Goal: Information Seeking & Learning: Check status

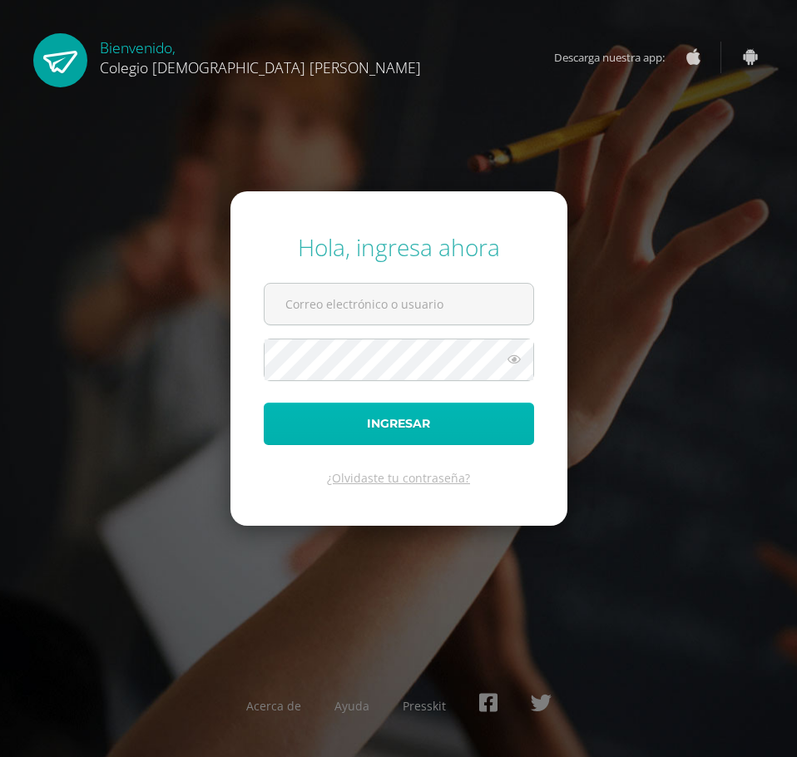
click at [391, 427] on button "Ingresar" at bounding box center [399, 423] width 270 height 42
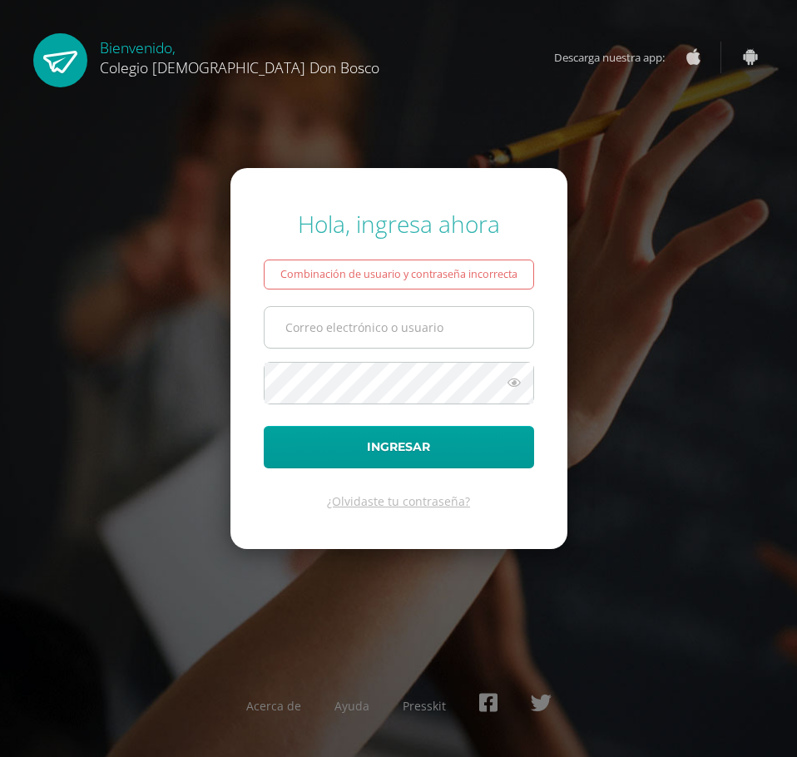
type input "[EMAIL_ADDRESS][DOMAIN_NAME]"
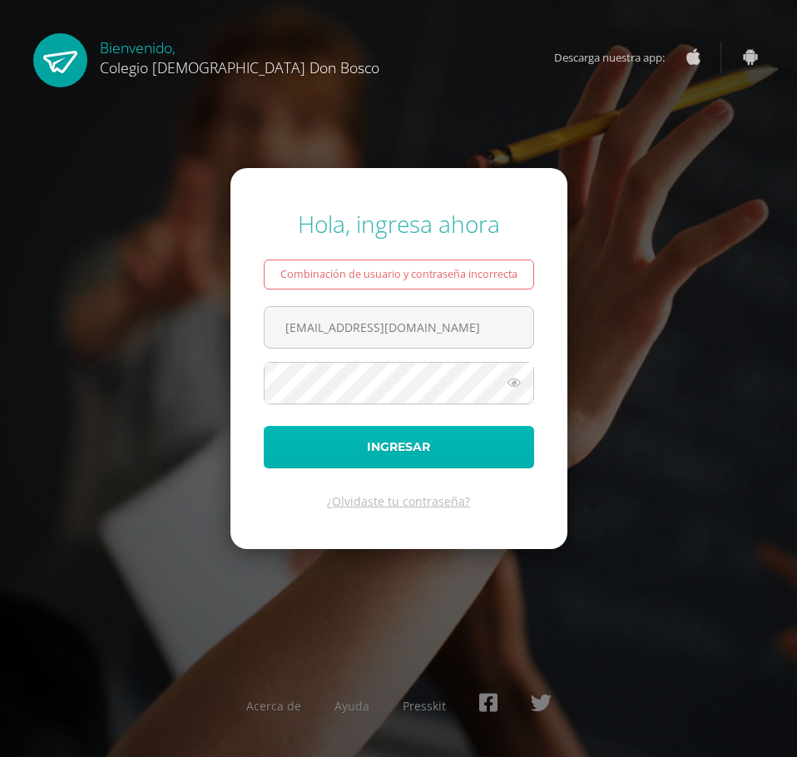
click at [384, 442] on button "Ingresar" at bounding box center [399, 447] width 270 height 42
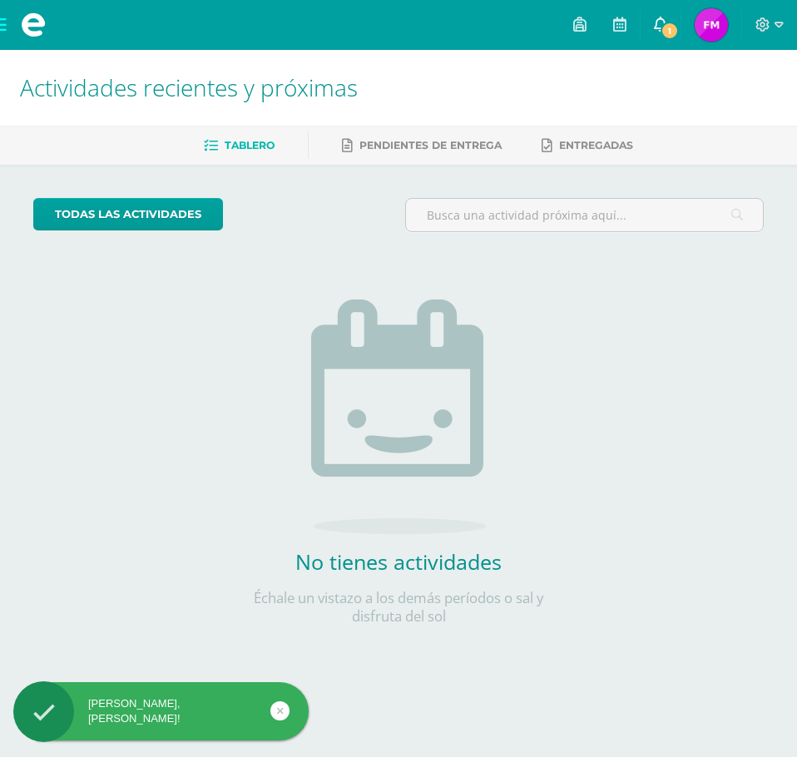
click at [664, 17] on icon at bounding box center [660, 24] width 13 height 15
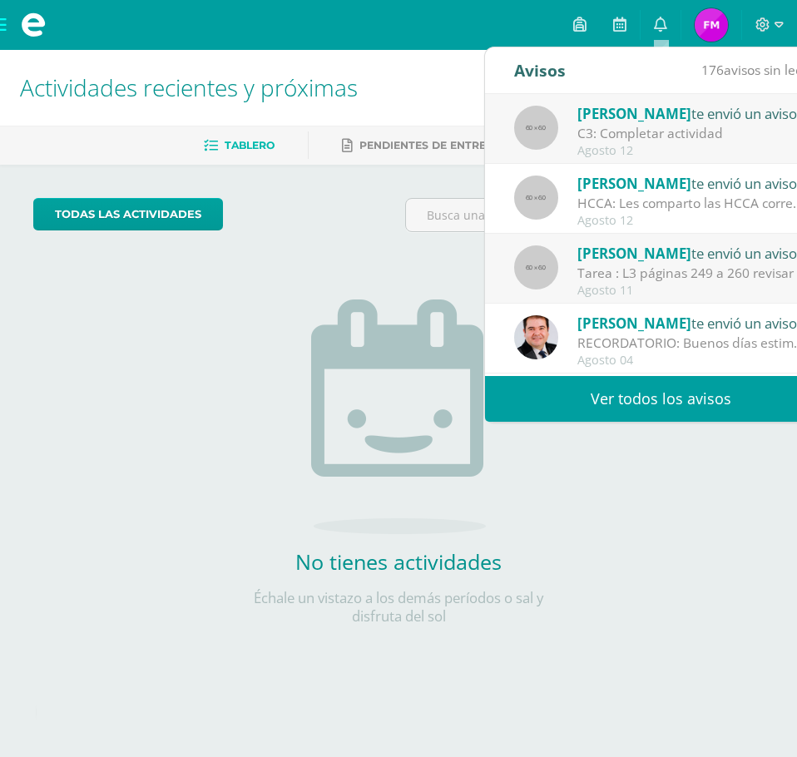
click at [660, 112] on div "Yuri Juárez te envió un aviso" at bounding box center [692, 113] width 231 height 22
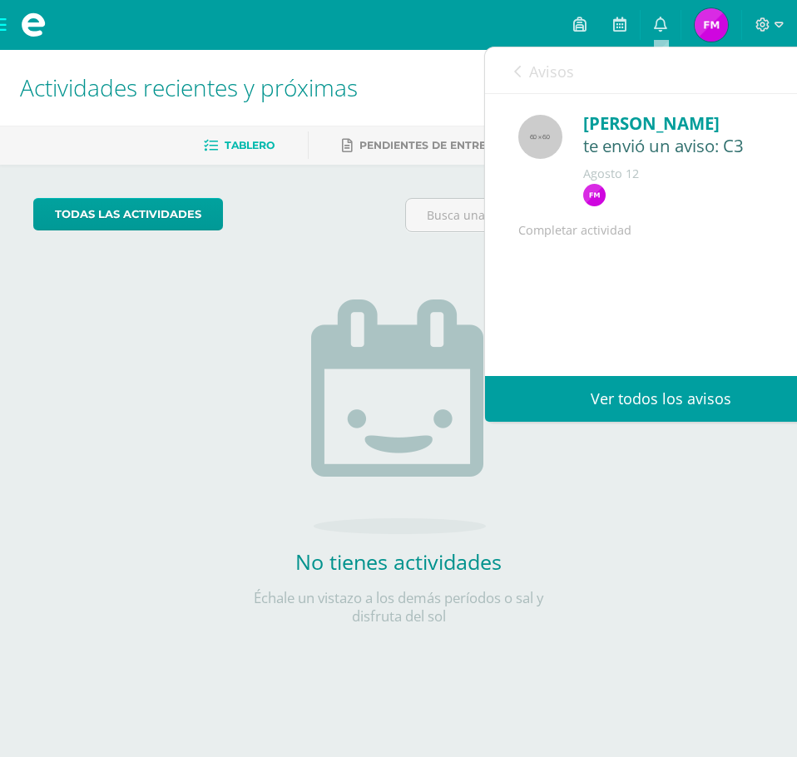
click at [519, 75] on icon at bounding box center [517, 71] width 7 height 13
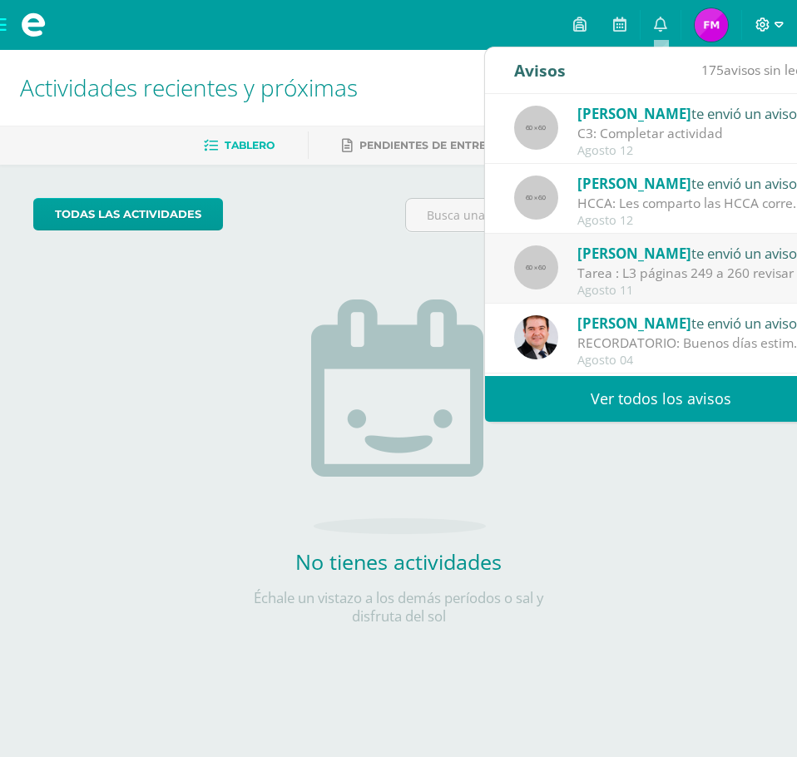
click at [761, 25] on icon at bounding box center [763, 24] width 14 height 14
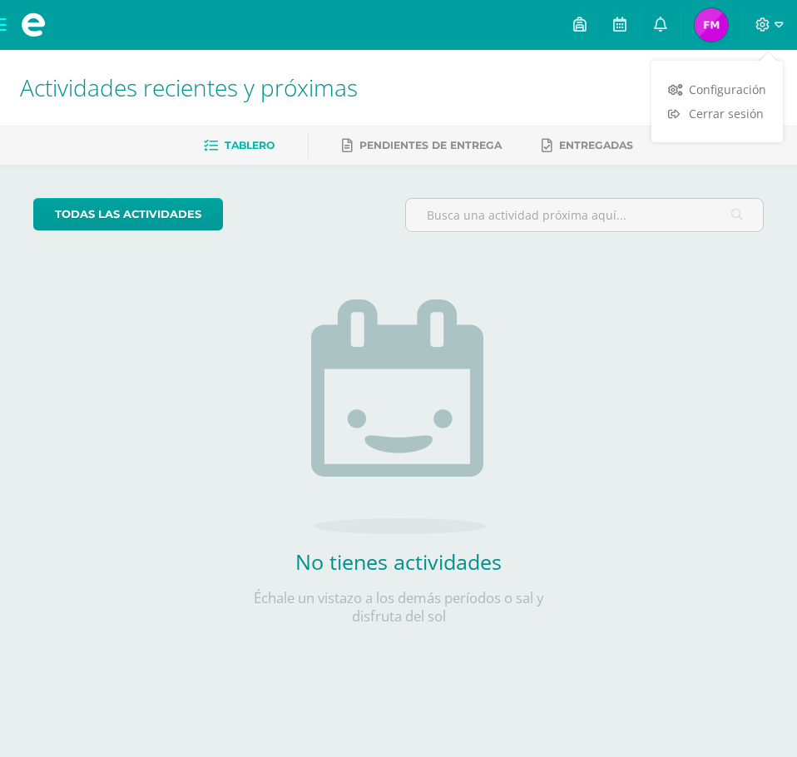
click at [714, 31] on img at bounding box center [710, 24] width 33 height 33
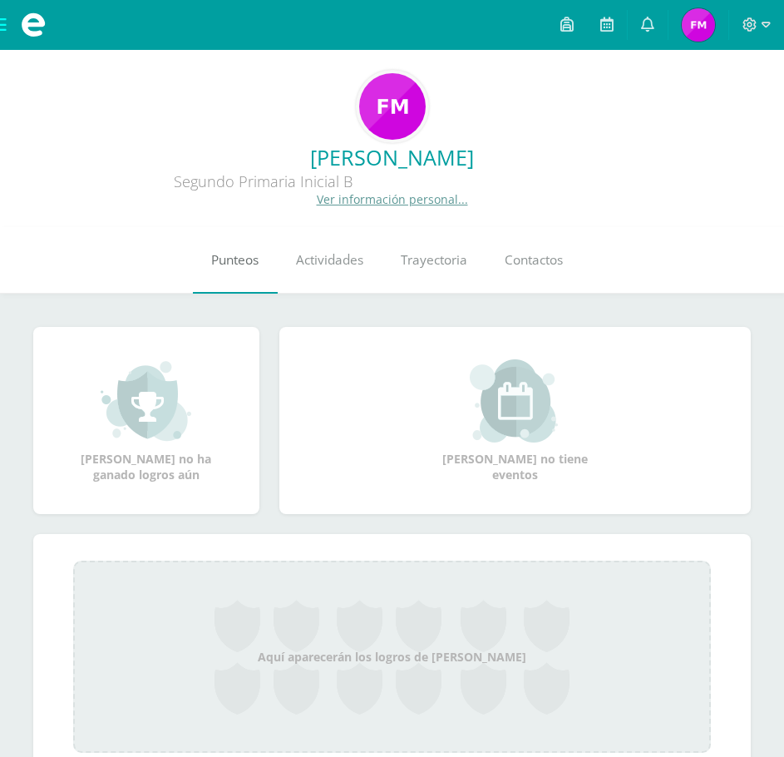
click at [242, 260] on span "Punteos" at bounding box center [234, 259] width 47 height 17
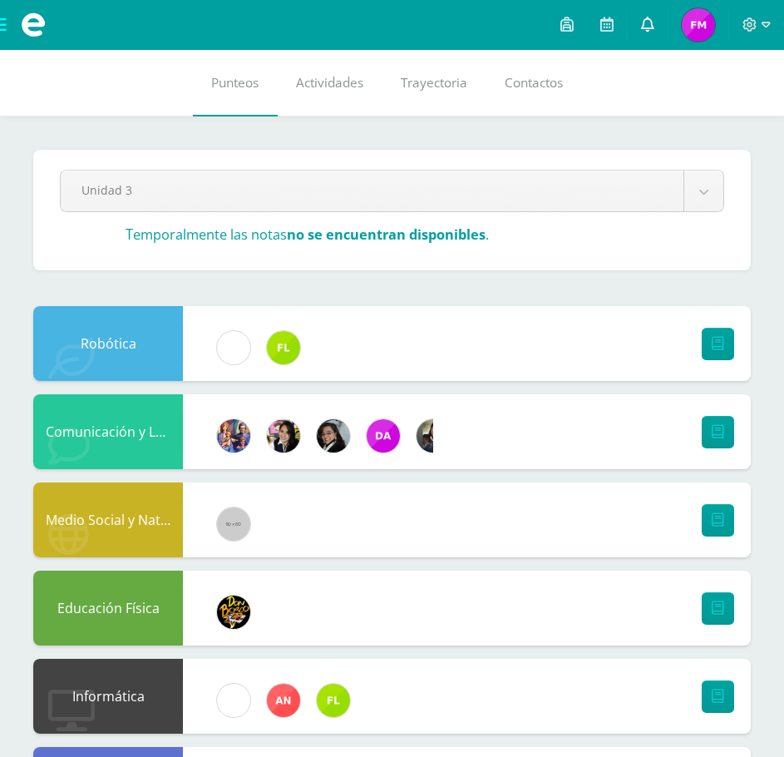
click at [651, 25] on icon at bounding box center [647, 24] width 13 height 15
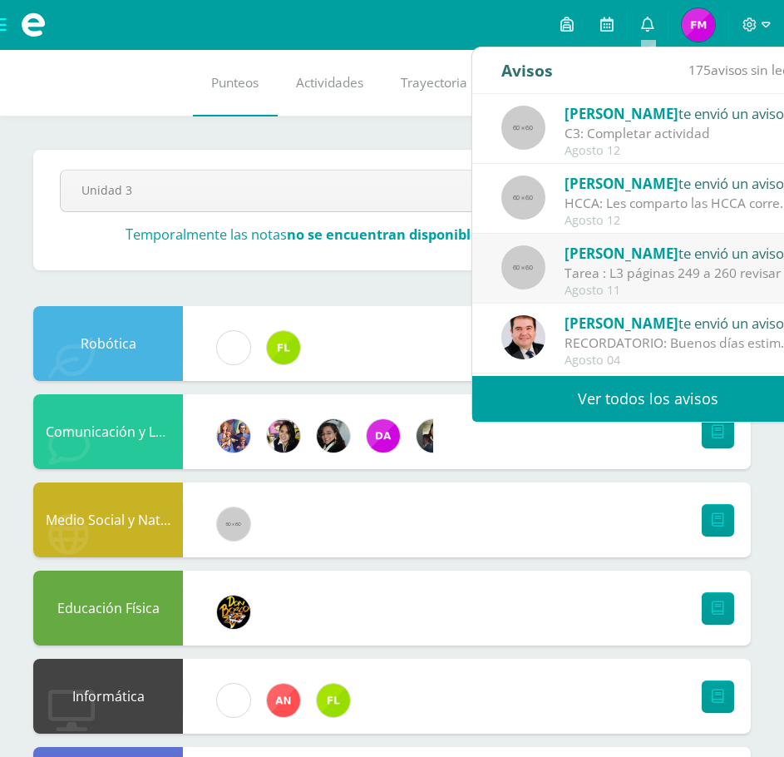
click at [689, 205] on div "HCCA: Les comparto las HCCA correspondientes a la Unidad 4. Se adjunta Hoja que…" at bounding box center [680, 203] width 231 height 19
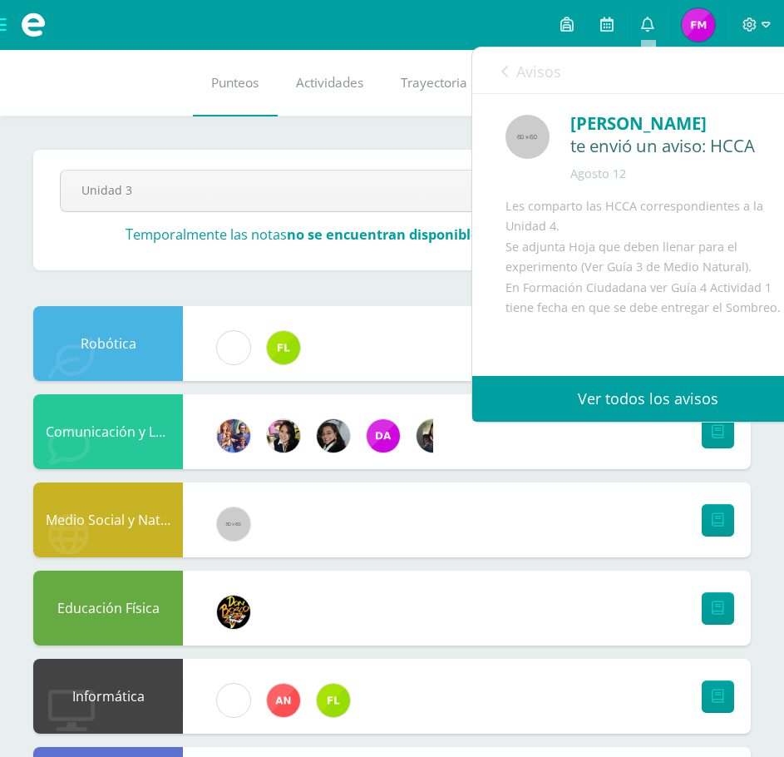
click at [506, 76] on icon at bounding box center [504, 71] width 7 height 13
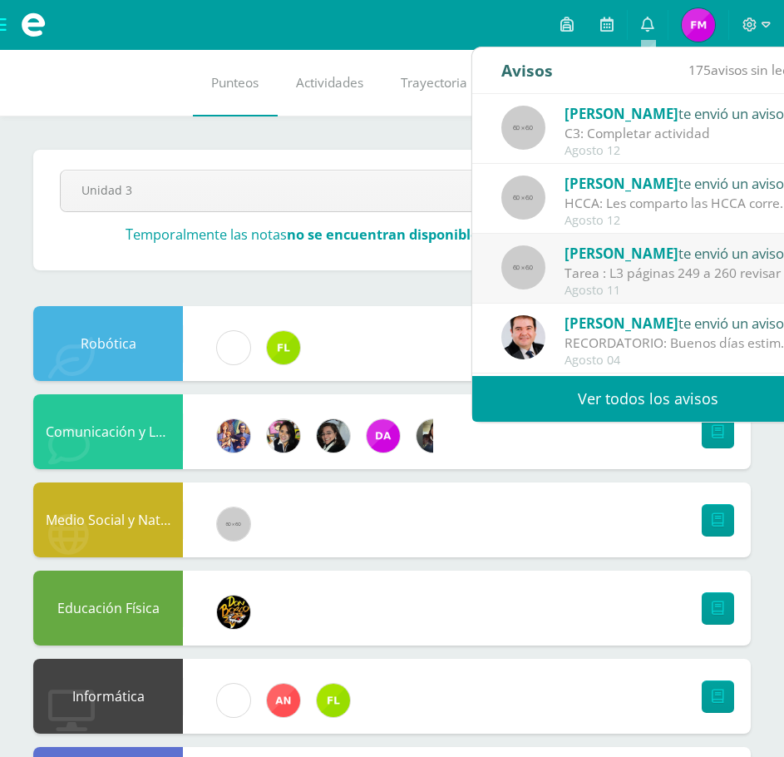
click at [678, 278] on div "Tarea : L3 páginas 249 a 260 revisar y completar las actividades que faltan." at bounding box center [680, 273] width 231 height 19
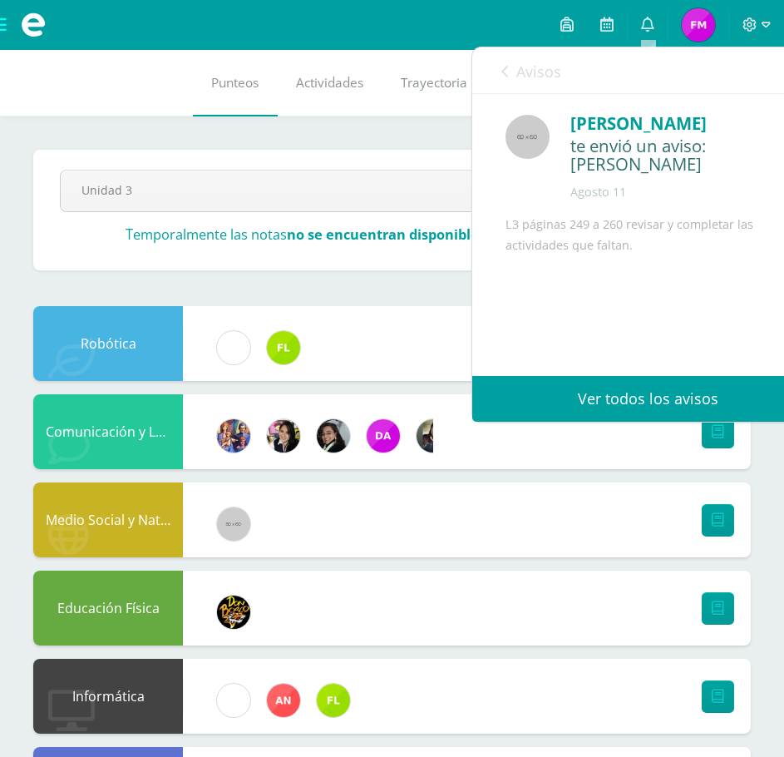
click at [496, 77] on div "Avisos 174 avisos sin leer Avisos" at bounding box center [648, 70] width 352 height 47
click at [505, 73] on icon at bounding box center [504, 71] width 7 height 13
